Goal: Navigation & Orientation: Find specific page/section

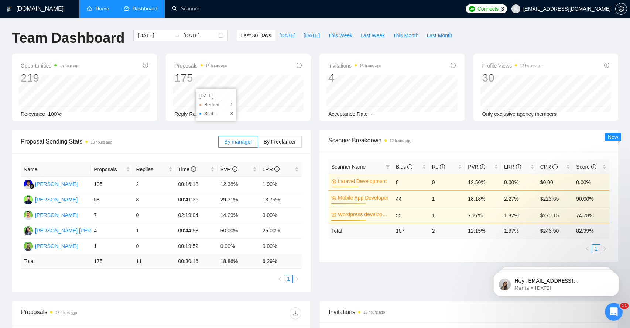
click at [100, 10] on link "Home" at bounding box center [98, 9] width 22 height 6
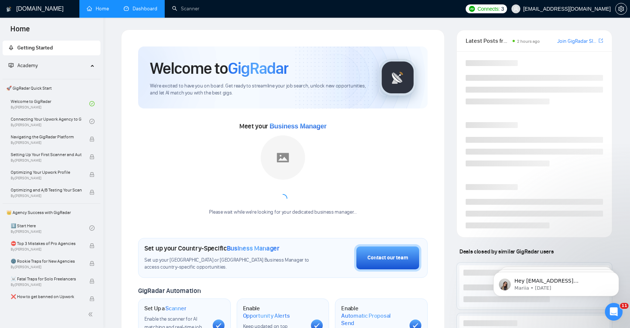
click at [151, 11] on link "Dashboard" at bounding box center [141, 9] width 34 height 6
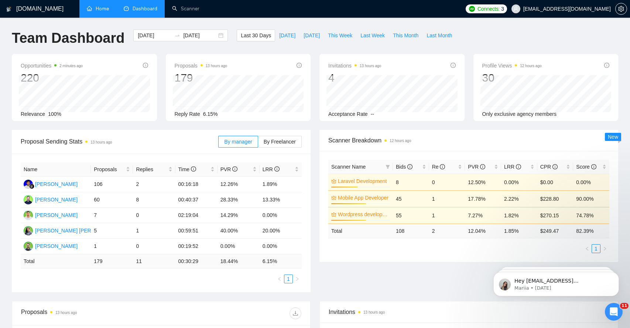
click at [316, 287] on div "Proposal Sending Stats 13 hours ago By manager By Freelancer Name Proposals Rep…" at bounding box center [314, 215] width 615 height 171
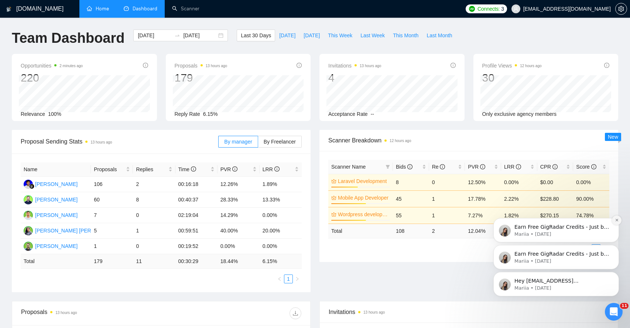
click at [616, 218] on icon "Dismiss notification" at bounding box center [616, 220] width 4 height 4
click at [616, 245] on icon "Dismiss notification" at bounding box center [616, 247] width 4 height 4
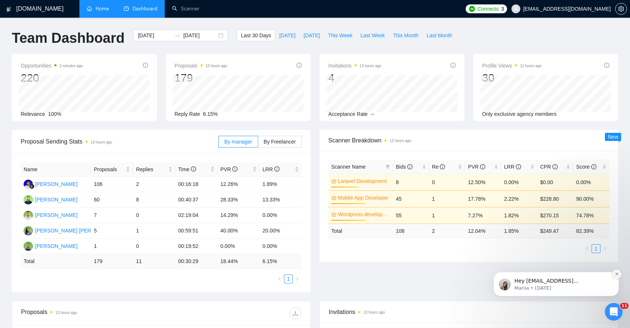
click at [618, 272] on button "Dismiss notification" at bounding box center [616, 274] width 10 height 10
